Goal: Task Accomplishment & Management: Manage account settings

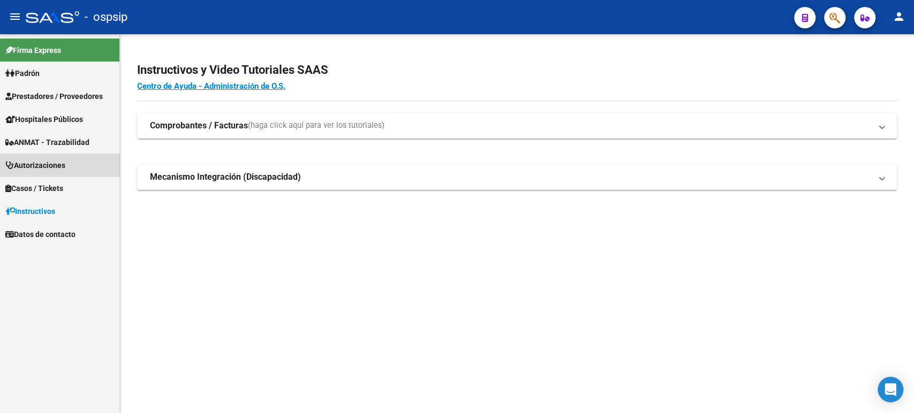
click at [65, 163] on span "Autorizaciones" at bounding box center [35, 165] width 60 height 12
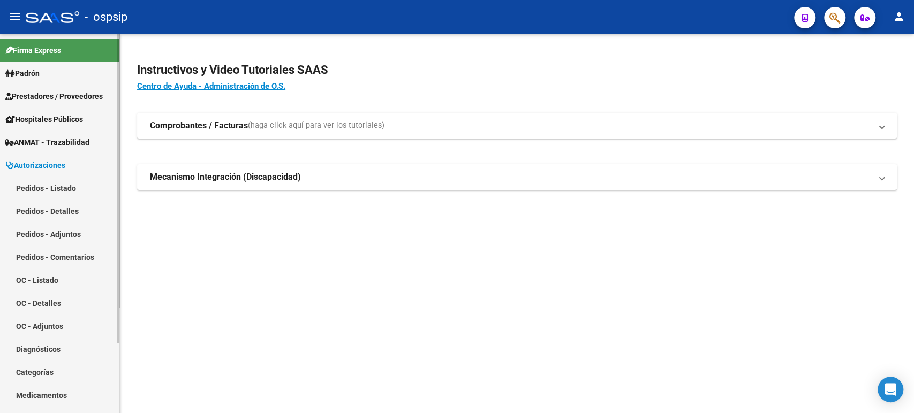
click at [66, 181] on link "Pedidos - Listado" at bounding box center [59, 188] width 119 height 23
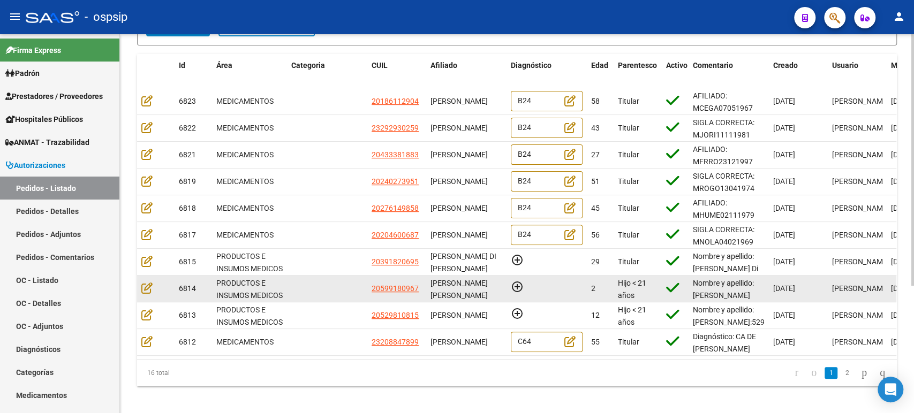
scroll to position [191, 0]
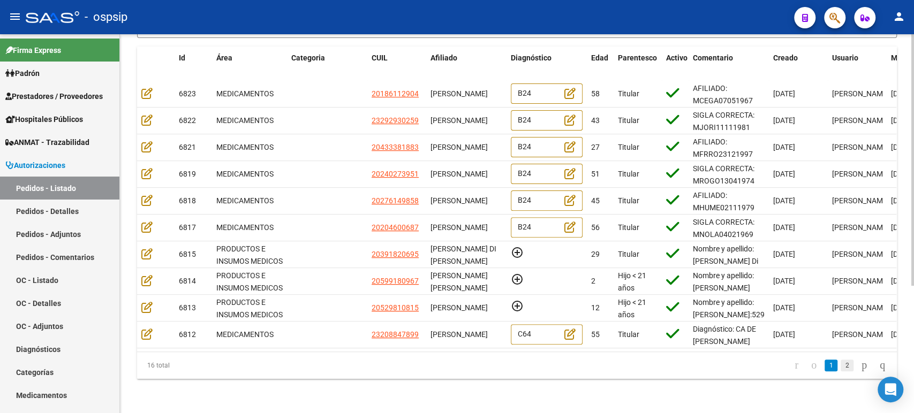
click at [840, 370] on link "2" at bounding box center [846, 366] width 13 height 12
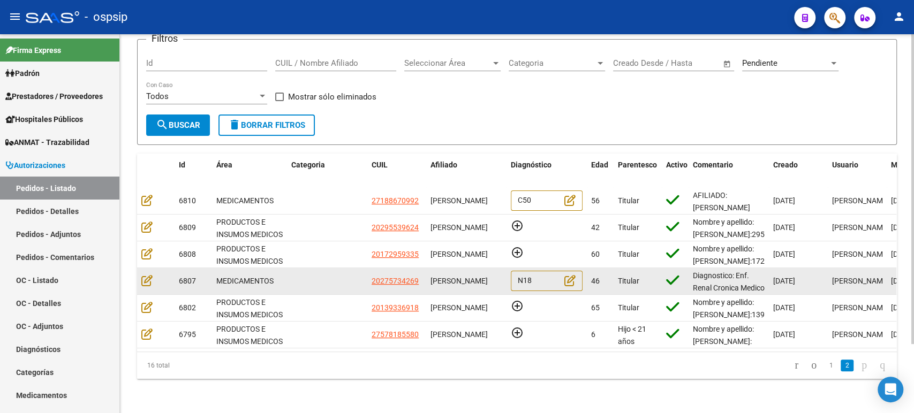
scroll to position [0, 0]
drag, startPoint x: 471, startPoint y: 279, endPoint x: 432, endPoint y: 270, distance: 39.7
click at [432, 275] on div "[PERSON_NAME]" at bounding box center [466, 281] width 72 height 12
click at [145, 275] on icon at bounding box center [146, 281] width 11 height 12
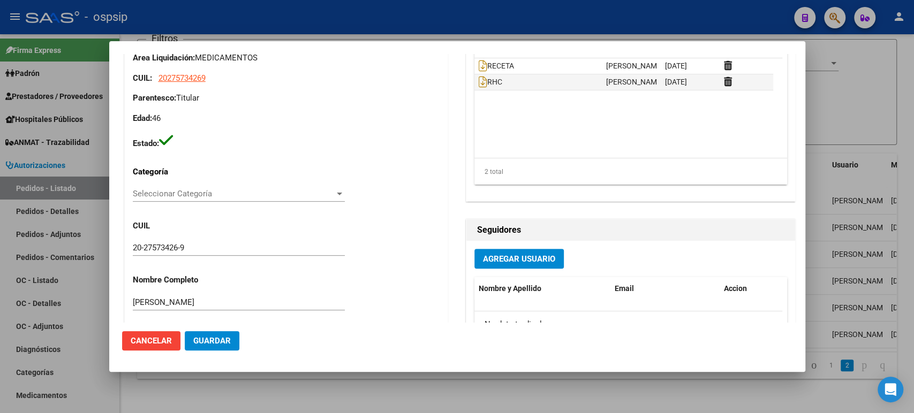
scroll to position [746, 0]
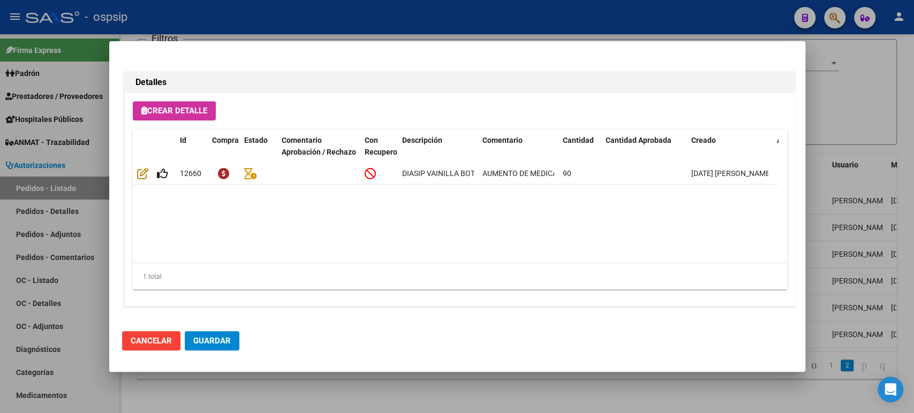
click at [829, 144] on div at bounding box center [457, 206] width 914 height 413
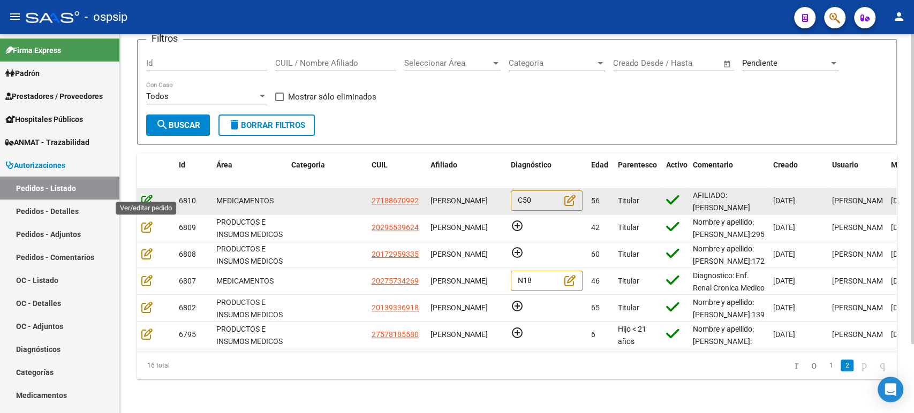
click at [151, 194] on icon at bounding box center [146, 200] width 11 height 12
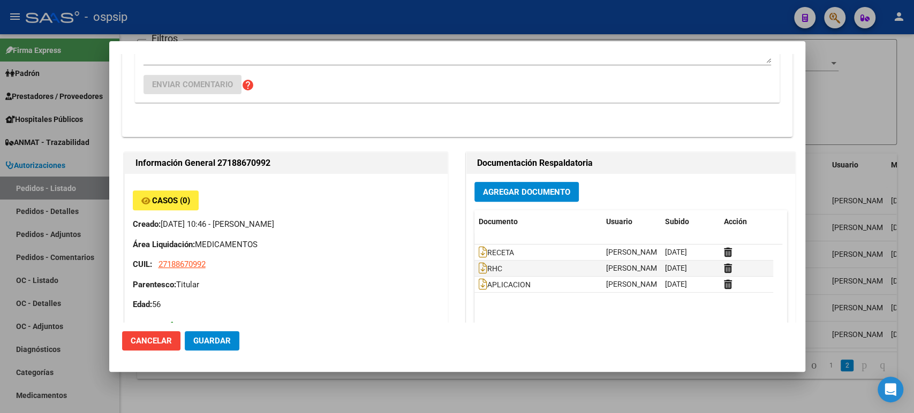
scroll to position [0, 0]
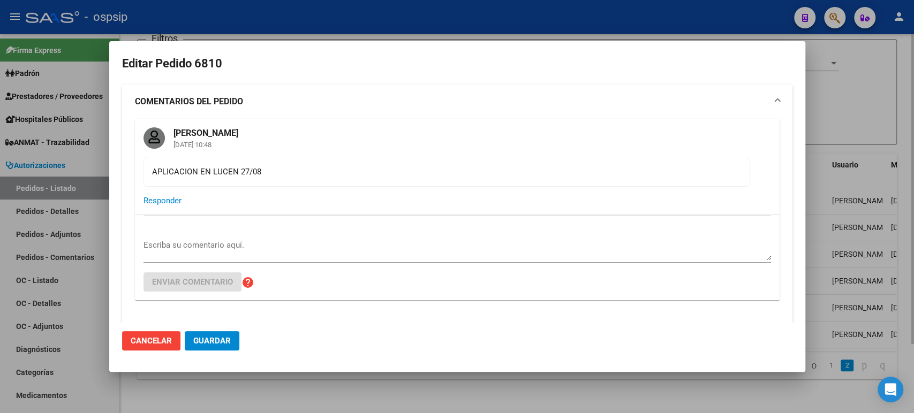
click at [833, 105] on div at bounding box center [457, 206] width 914 height 413
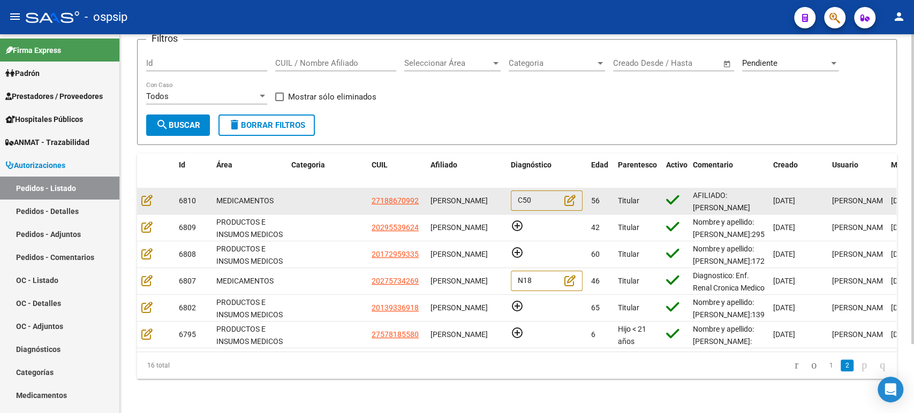
drag, startPoint x: 489, startPoint y: 199, endPoint x: 429, endPoint y: 185, distance: 61.5
click at [429, 188] on datatable-body-cell "[PERSON_NAME]" at bounding box center [466, 201] width 80 height 26
copy span "[PERSON_NAME]"
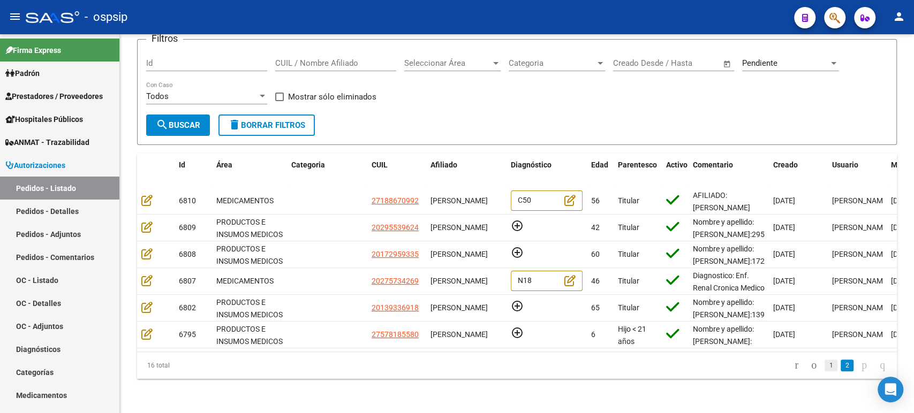
click at [824, 366] on link "1" at bounding box center [830, 366] width 13 height 12
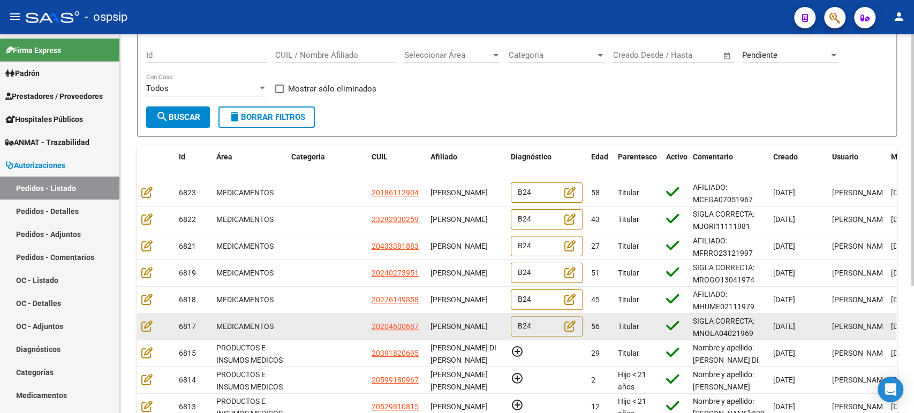
scroll to position [191, 0]
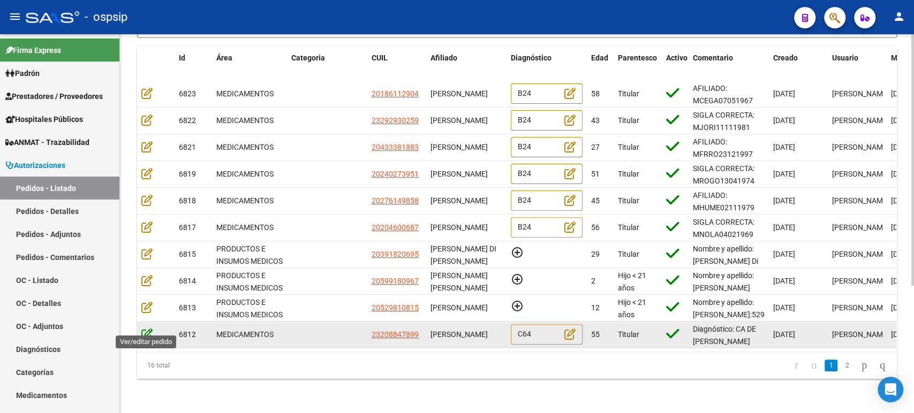
click at [151, 328] on icon at bounding box center [146, 334] width 11 height 12
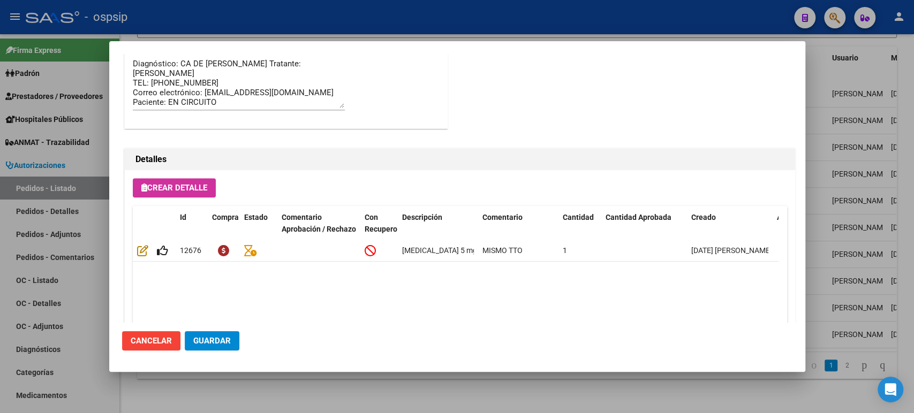
scroll to position [746, 0]
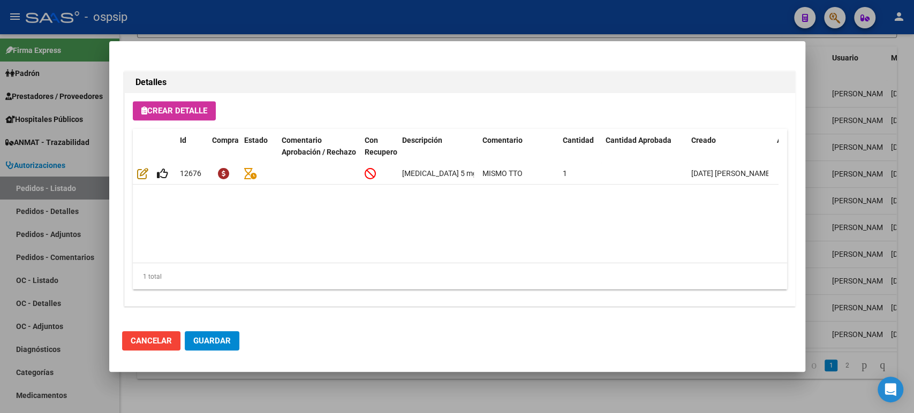
click at [826, 179] on div at bounding box center [457, 206] width 914 height 413
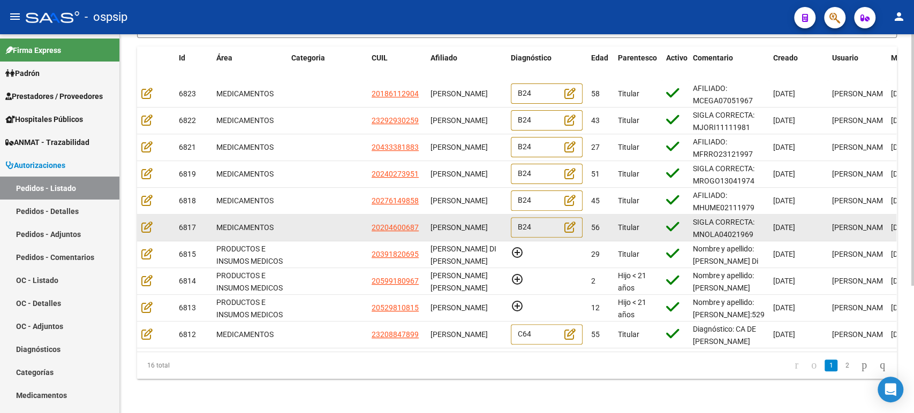
scroll to position [0, 0]
drag, startPoint x: 460, startPoint y: 229, endPoint x: 431, endPoint y: 213, distance: 32.6
click at [431, 222] on div "[PERSON_NAME]" at bounding box center [466, 228] width 72 height 12
copy span "[PERSON_NAME]"
